Goal: Task Accomplishment & Management: Manage account settings

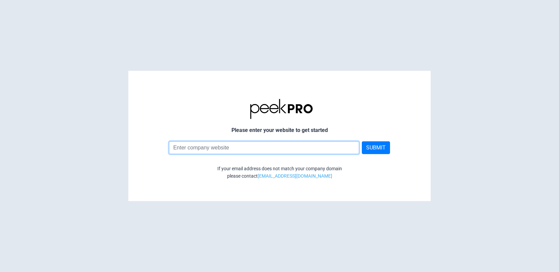
click at [199, 151] on input at bounding box center [264, 147] width 191 height 13
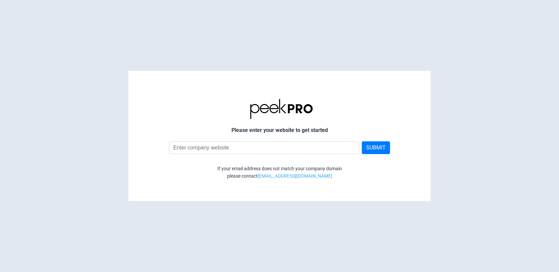
click at [109, 0] on html "Please enter your website to get started SUBMIT If your email address does not …" at bounding box center [279, 0] width 559 height 0
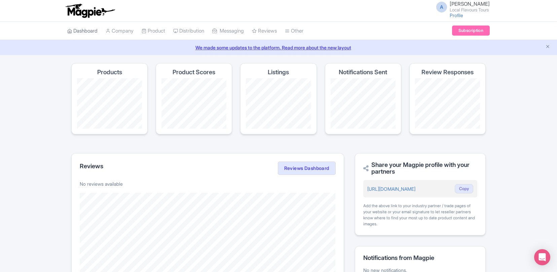
click at [91, 30] on link "Dashboard" at bounding box center [82, 31] width 30 height 18
click at [127, 33] on link "Company" at bounding box center [120, 31] width 28 height 18
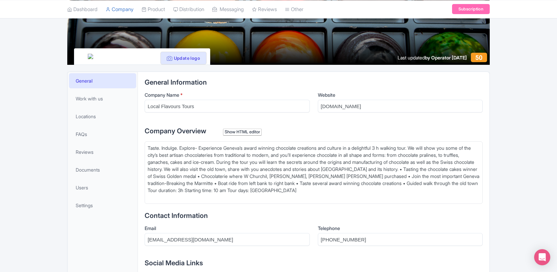
scroll to position [85, 0]
click at [290, 189] on div "Taste. Indulge. Explore- Experience Geneva’s award winning chocolate creations …" at bounding box center [314, 172] width 332 height 56
type trix-editor "<div>Taste. Indulge. Explore- Experience Geneva’s award winning chocolate creat…"
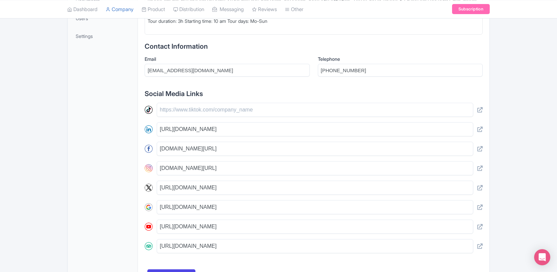
scroll to position [110, 0]
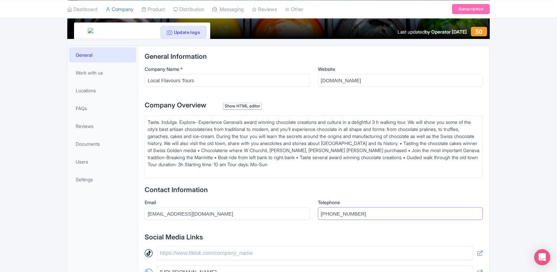
drag, startPoint x: 383, startPoint y: 214, endPoint x: 319, endPoint y: 212, distance: 64.6
click at [319, 212] on input "[PHONE_NUMBER]" at bounding box center [400, 213] width 165 height 13
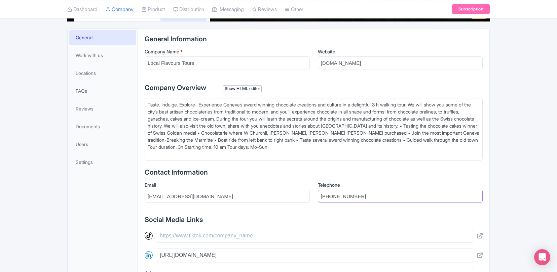
scroll to position [129, 0]
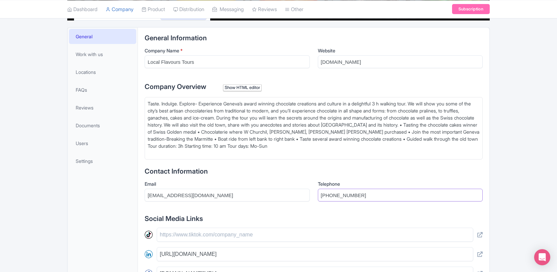
paste input "[PHONE_NUMBER]"
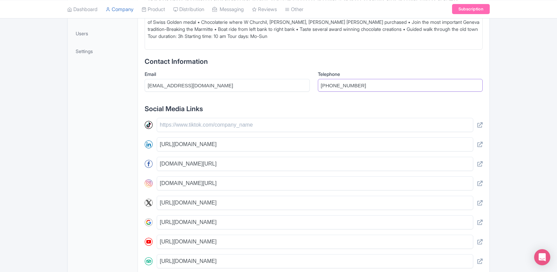
scroll to position [256, 0]
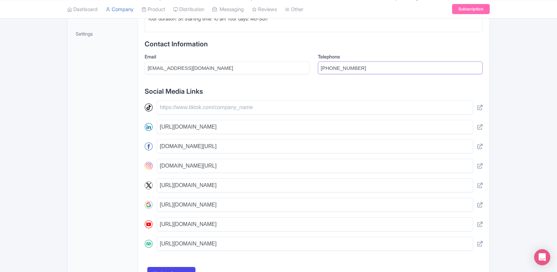
type input "[PHONE_NUMBER]"
click at [254, 185] on input "[URL][DOMAIN_NAME]" at bounding box center [315, 185] width 316 height 14
drag, startPoint x: 254, startPoint y: 185, endPoint x: 148, endPoint y: 184, distance: 105.5
click at [148, 184] on div "[URL][DOMAIN_NAME]" at bounding box center [314, 185] width 338 height 14
click at [90, 230] on div "General Work with us Locations FAQs Reviews Documents Users Settings" at bounding box center [103, 94] width 70 height 389
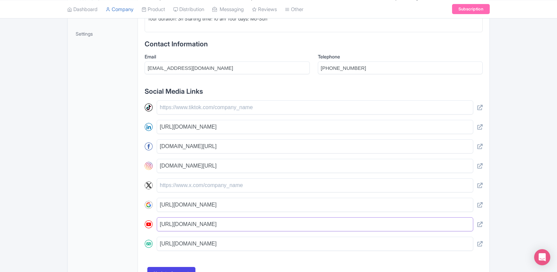
drag, startPoint x: 250, startPoint y: 224, endPoint x: 133, endPoint y: 221, distance: 116.3
click at [133, 221] on div "General Work with us Locations FAQs Reviews Documents Users Settings General In…" at bounding box center [278, 95] width 422 height 390
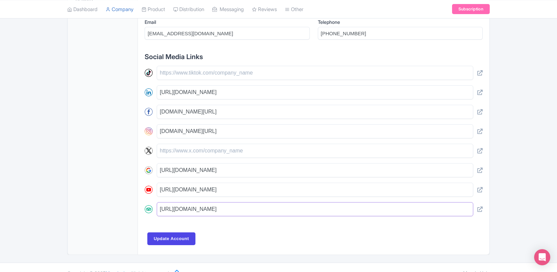
click at [307, 210] on input "[URL][DOMAIN_NAME]" at bounding box center [315, 209] width 316 height 14
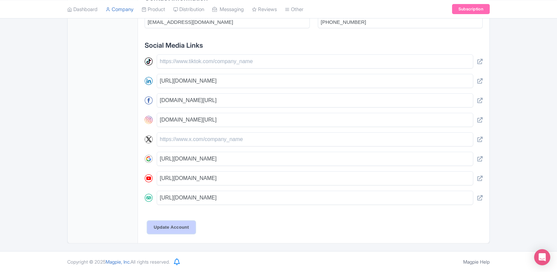
click at [183, 225] on input "Update Account" at bounding box center [171, 227] width 48 height 13
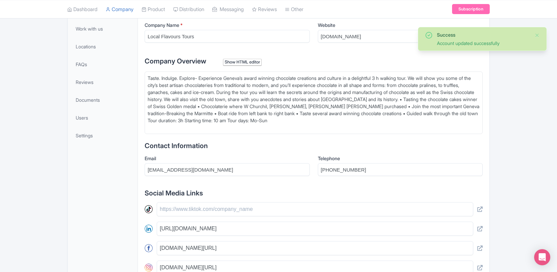
scroll to position [125, 0]
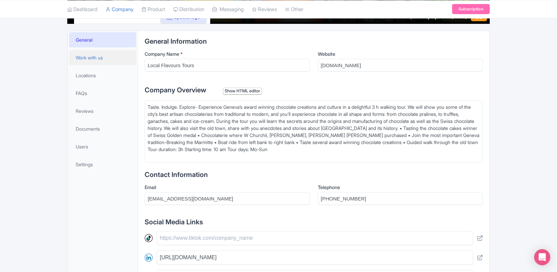
click at [94, 58] on span "Work with us" at bounding box center [89, 57] width 27 height 7
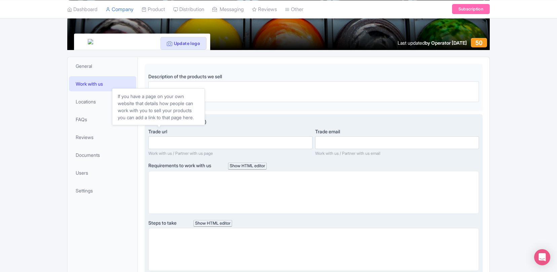
scroll to position [98, 0]
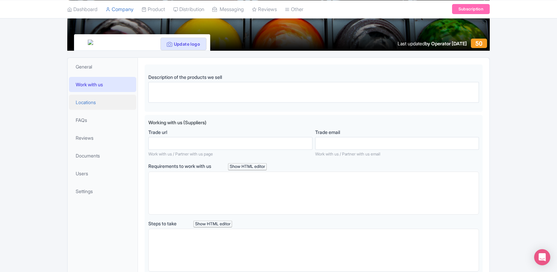
click at [90, 103] on span "Locations" at bounding box center [86, 102] width 20 height 7
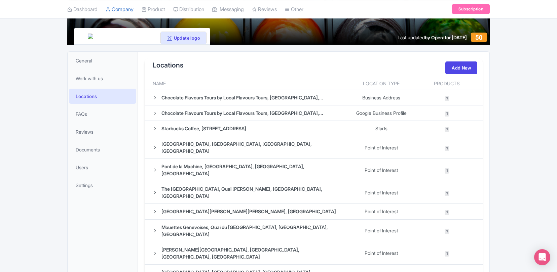
scroll to position [106, 0]
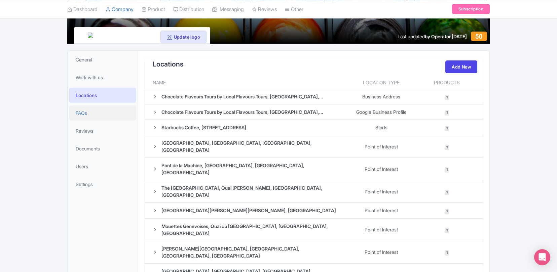
click at [87, 109] on link "FAQs" at bounding box center [102, 113] width 67 height 15
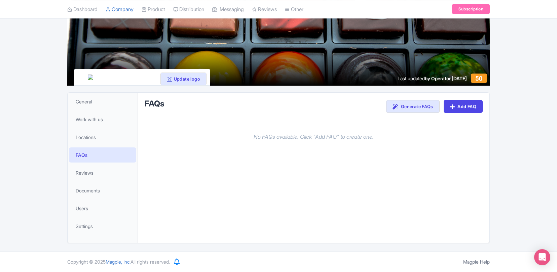
scroll to position [64, 0]
click at [87, 174] on span "Reviews" at bounding box center [85, 172] width 18 height 7
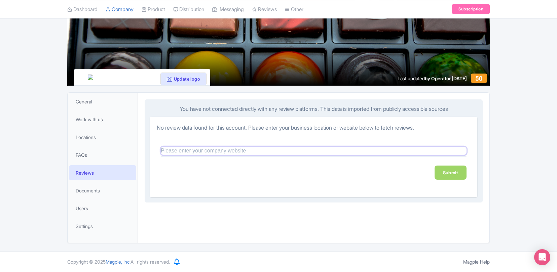
click at [171, 152] on input "text" at bounding box center [314, 151] width 306 height 8
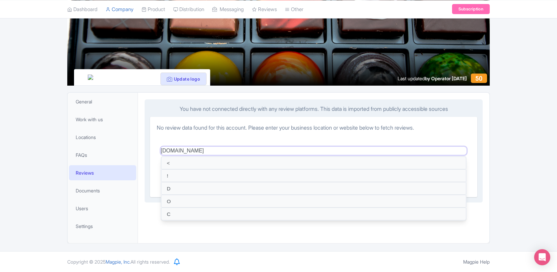
type input "[DOMAIN_NAME]"
click at [423, 3] on button "Update cover photo" at bounding box center [454, 9] width 63 height 13
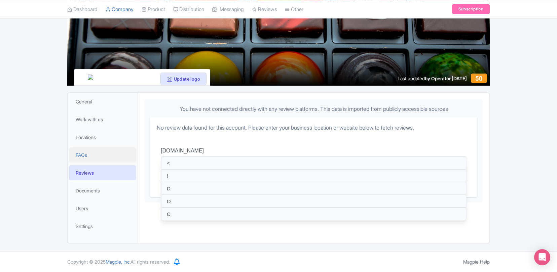
drag, startPoint x: 226, startPoint y: 152, endPoint x: 132, endPoint y: 148, distance: 93.8
click at [132, 148] on div "General Work with us Locations FAQs Reviews Documents Users Settings General In…" at bounding box center [278, 167] width 422 height 151
